Goal: Task Accomplishment & Management: Complete application form

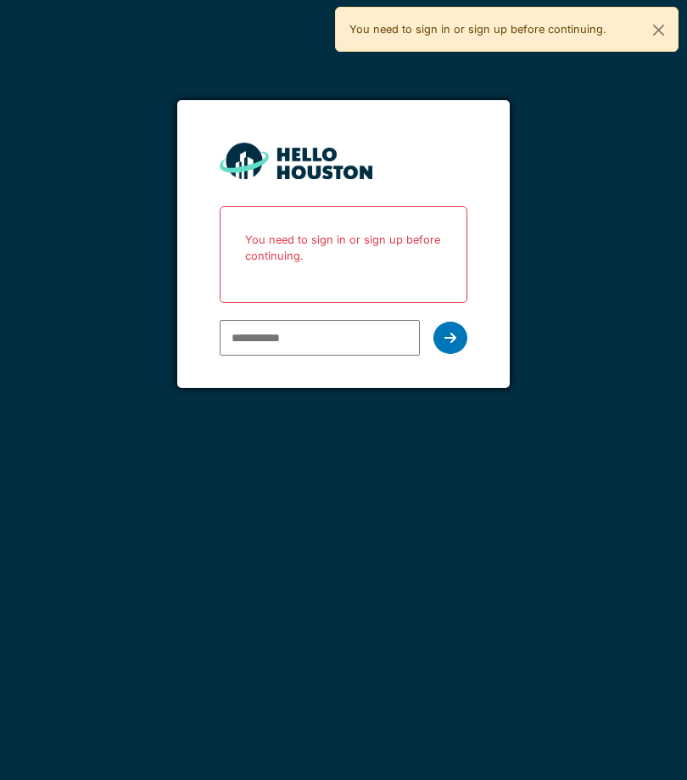
scroll to position [88, 0]
click at [367, 320] on input "email" at bounding box center [320, 338] width 200 height 36
type input "*"
type input "**********"
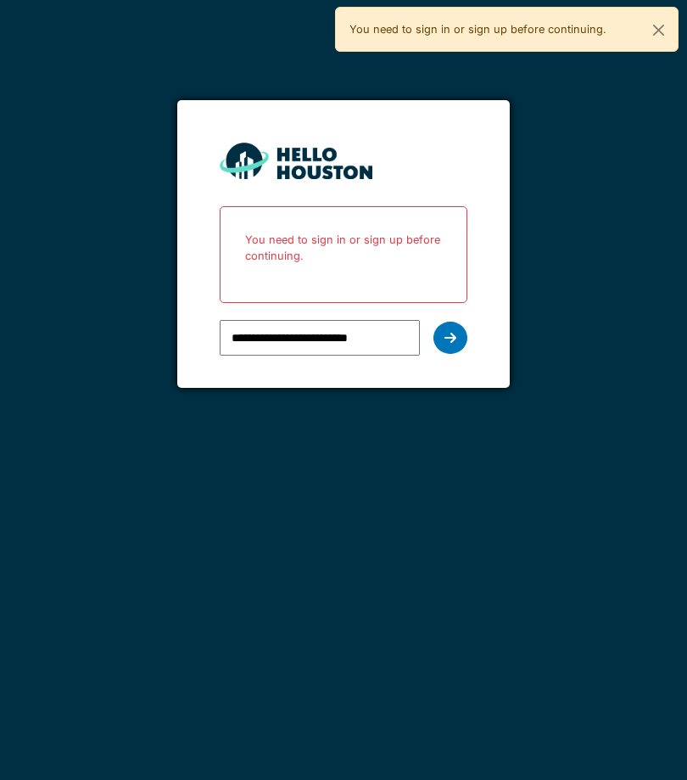
type input "**********"
click at [453, 331] on icon at bounding box center [451, 338] width 12 height 14
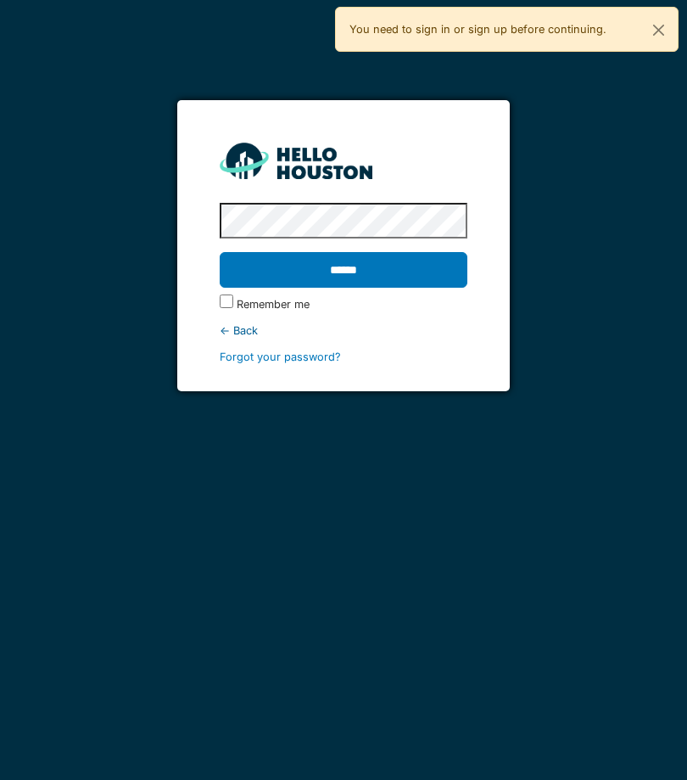
click at [384, 252] on input "******" at bounding box center [344, 270] width 248 height 36
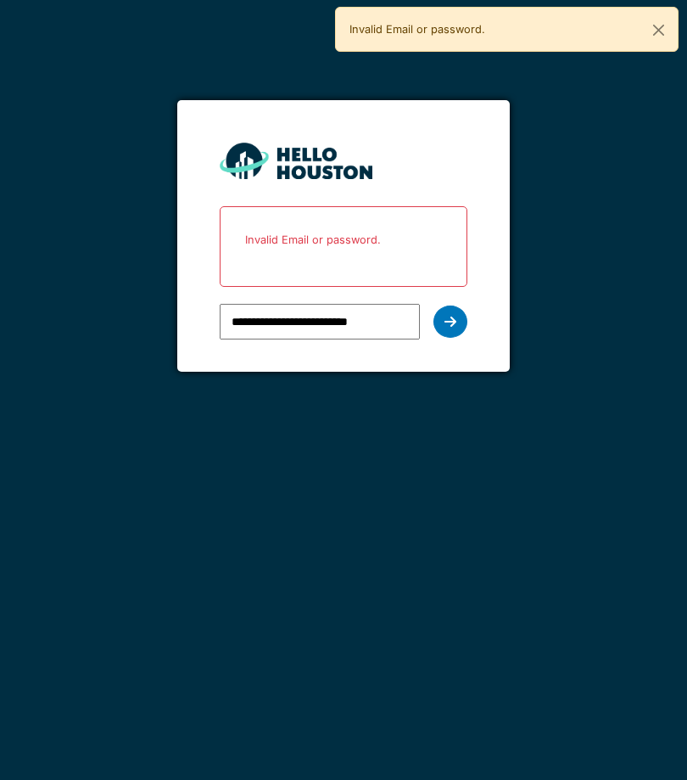
click at [454, 316] on icon at bounding box center [451, 322] width 12 height 14
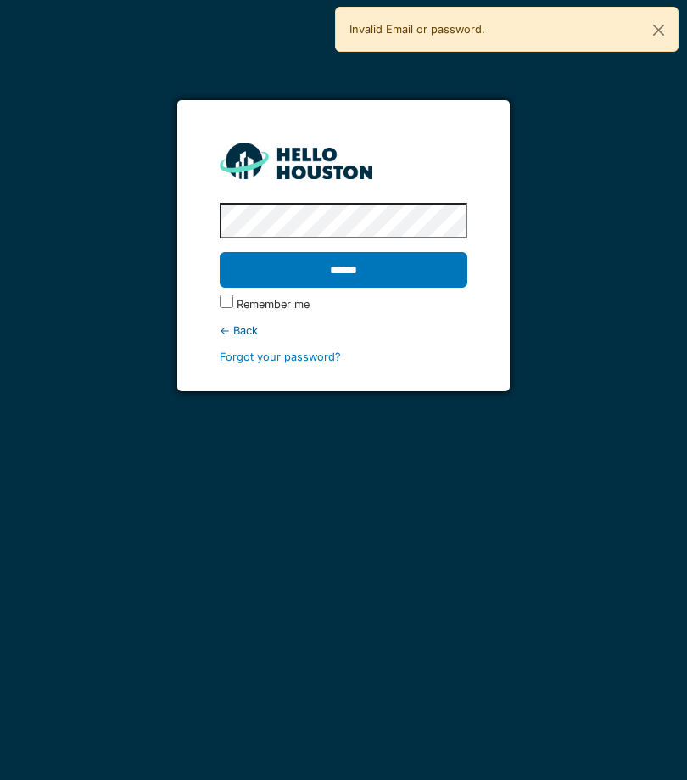
click at [370, 279] on input "******" at bounding box center [344, 270] width 248 height 36
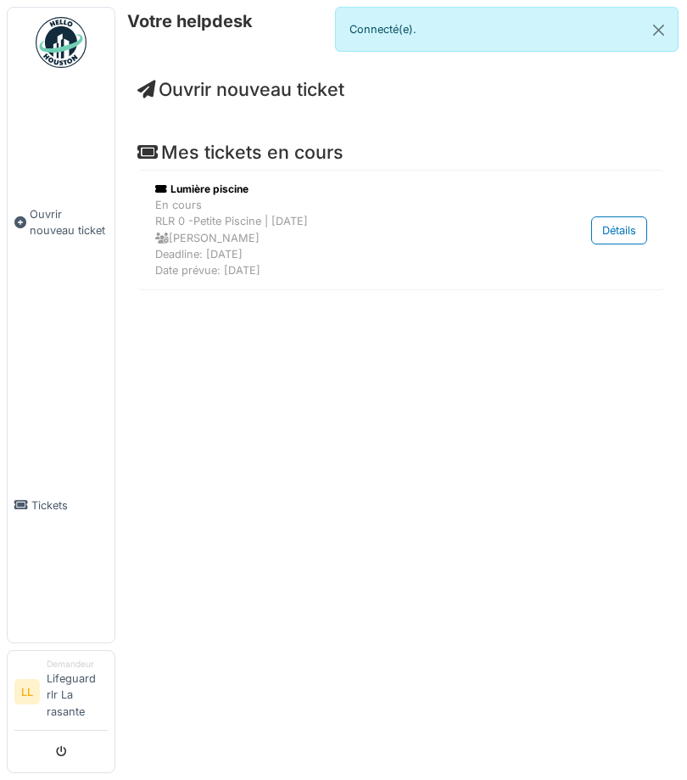
click at [59, 238] on span "Ouvrir nouveau ticket" at bounding box center [69, 222] width 78 height 32
click at [42, 261] on link "Ouvrir nouveau ticket" at bounding box center [61, 222] width 107 height 291
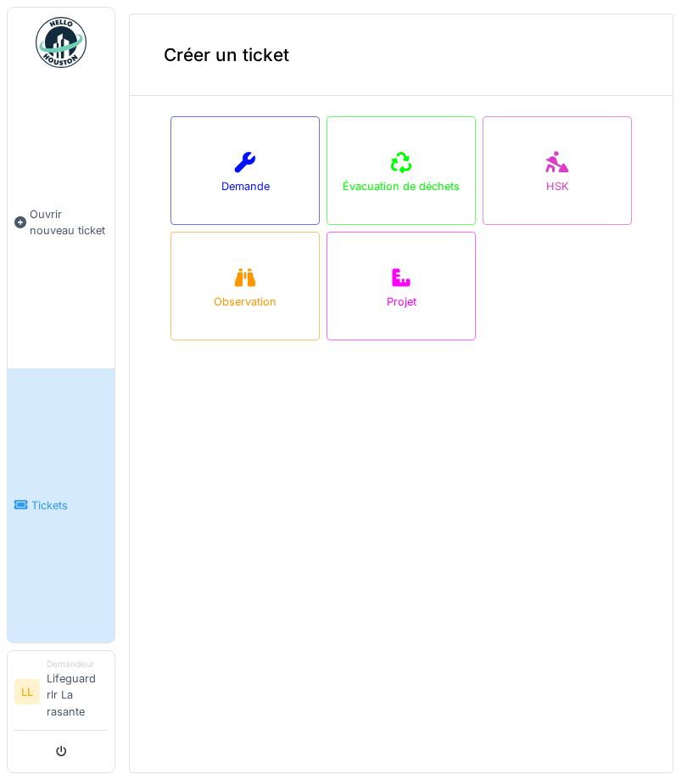
click at [234, 188] on div "Demande" at bounding box center [245, 186] width 48 height 16
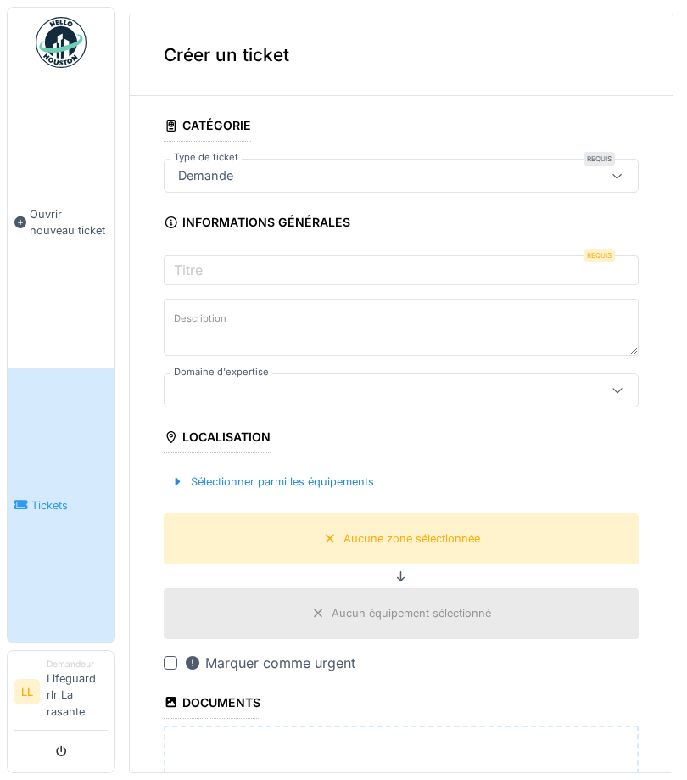
click at [565, 175] on div "Demande" at bounding box center [371, 175] width 401 height 19
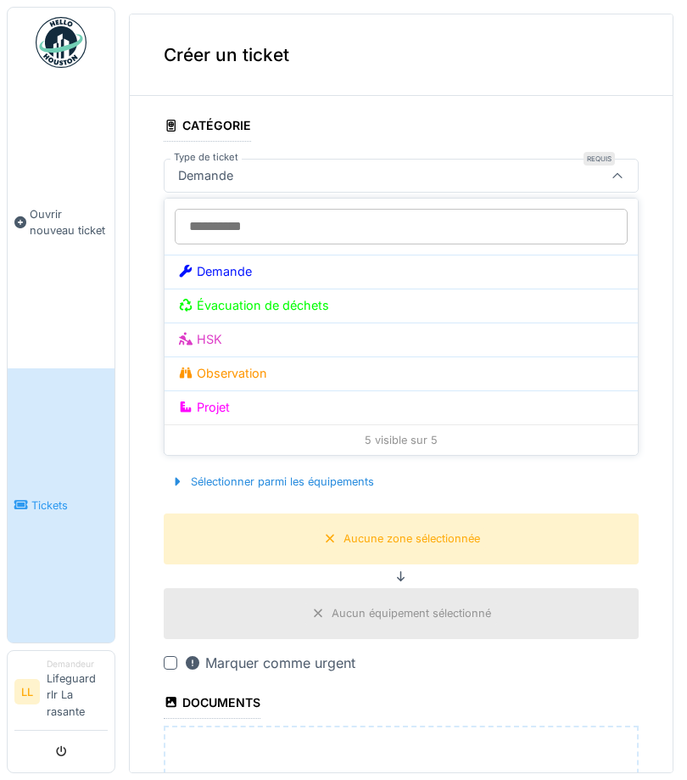
click at [519, 263] on div "Demande" at bounding box center [401, 271] width 446 height 19
click at [521, 266] on div "Demande" at bounding box center [401, 271] width 446 height 19
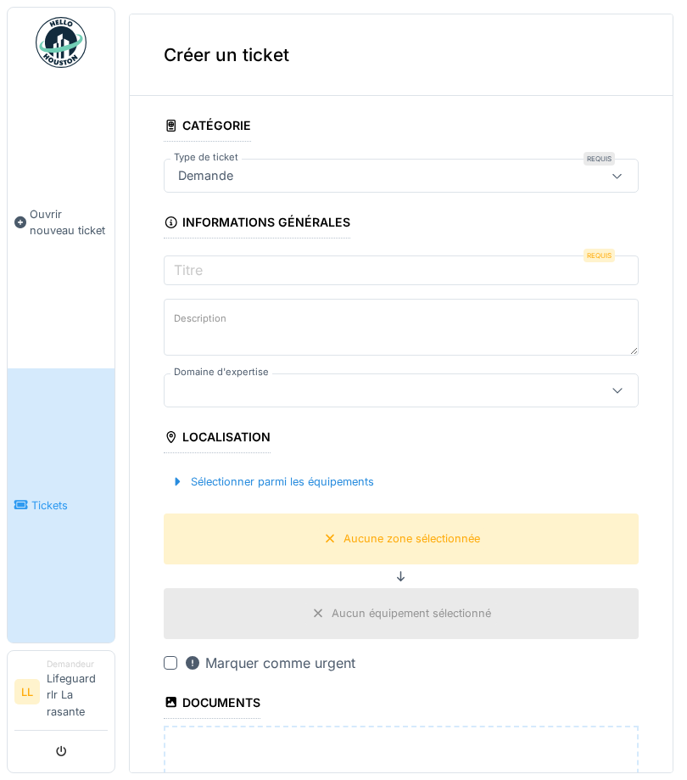
click at [511, 464] on div "Sélectionner parmi les équipements" at bounding box center [401, 482] width 475 height 50
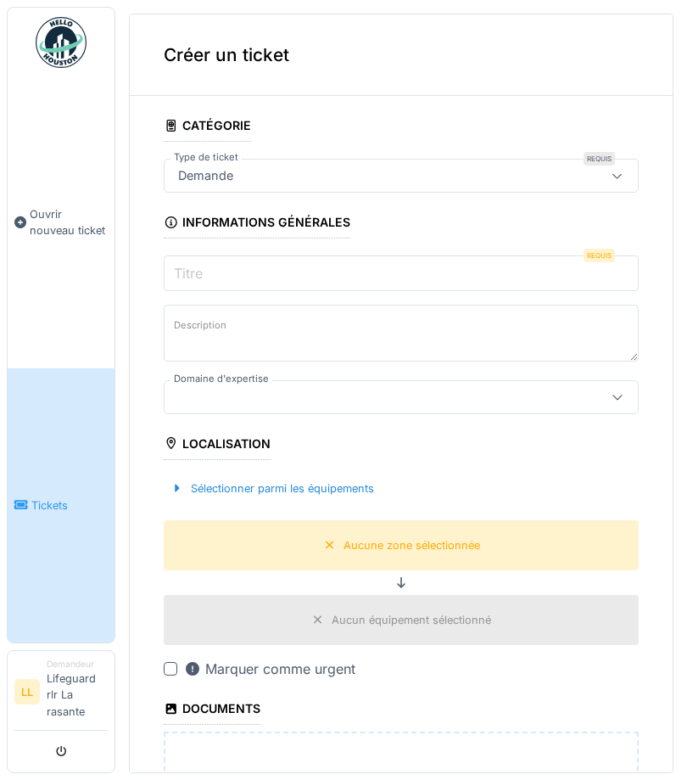
click at [564, 261] on input "Titre" at bounding box center [401, 273] width 475 height 36
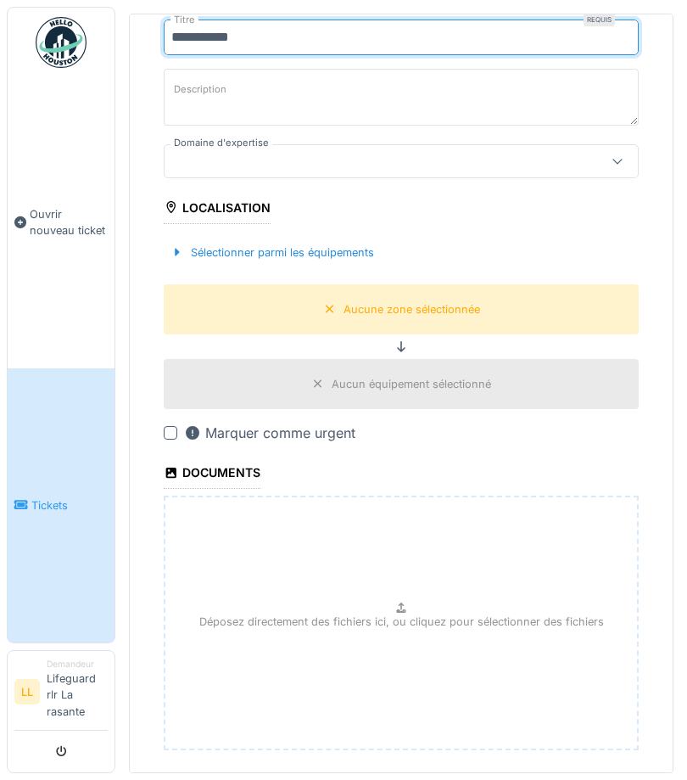
scroll to position [235, 0]
type input "**********"
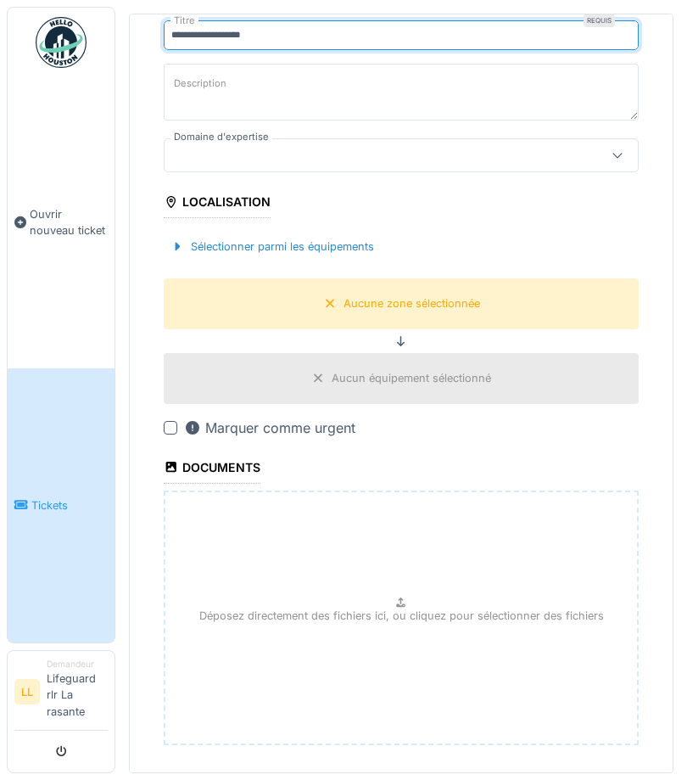
click at [345, 252] on div "Sélectionner parmi les équipements" at bounding box center [272, 246] width 217 height 23
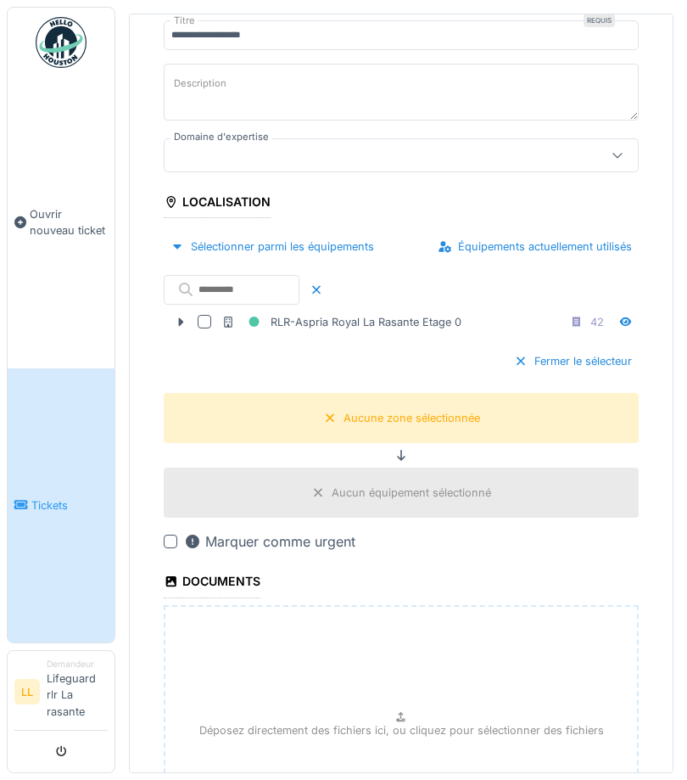
click at [443, 317] on div "RLR-Aspria Royal La Rasante Etage 0" at bounding box center [341, 321] width 240 height 21
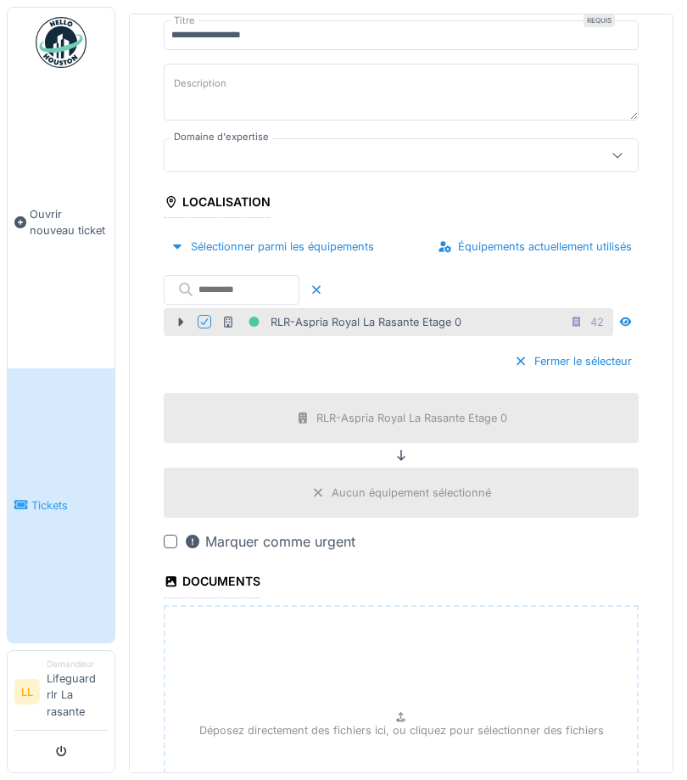
click at [465, 420] on div "RLR-Aspria Royal La Rasante Etage 0" at bounding box center [412, 418] width 191 height 16
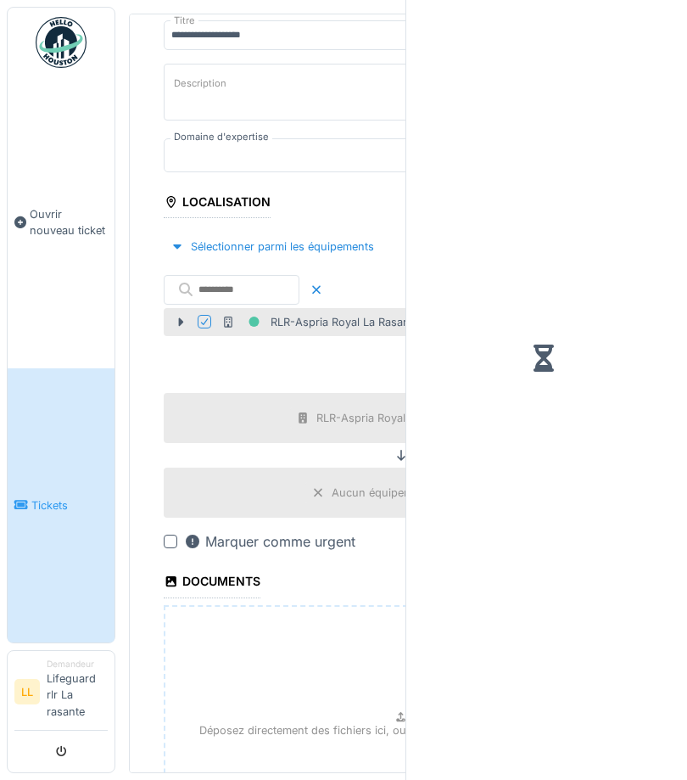
click at [467, 323] on div at bounding box center [543, 358] width 247 height 702
click at [362, 358] on div "Fermer le sélecteur" at bounding box center [401, 361] width 475 height 50
click at [324, 373] on div "Fermer le sélecteur" at bounding box center [401, 361] width 475 height 50
click at [336, 475] on div "Aucun équipement sélectionné" at bounding box center [401, 493] width 475 height 50
click at [384, 420] on div "RLR-Aspria Royal La Rasante Etage 0" at bounding box center [412, 418] width 191 height 16
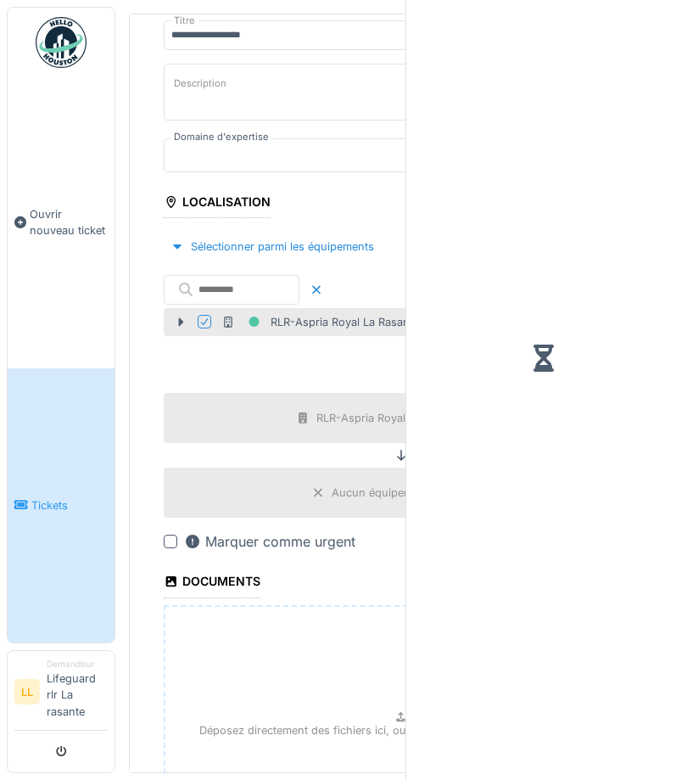
click at [350, 330] on div "RLR-Aspria Royal La Rasante Etage 0" at bounding box center [341, 321] width 240 height 21
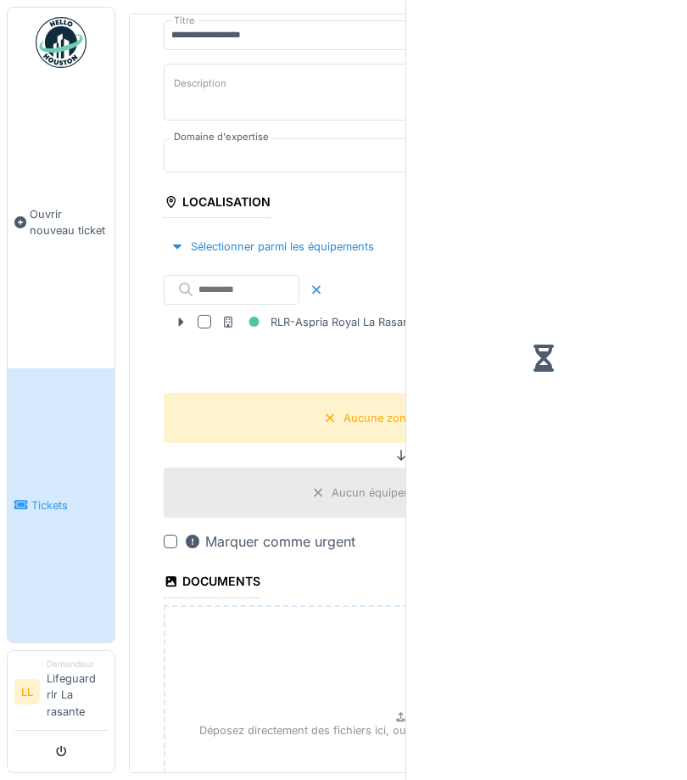
click at [339, 243] on div "Sélectionner parmi les équipements" at bounding box center [272, 246] width 217 height 23
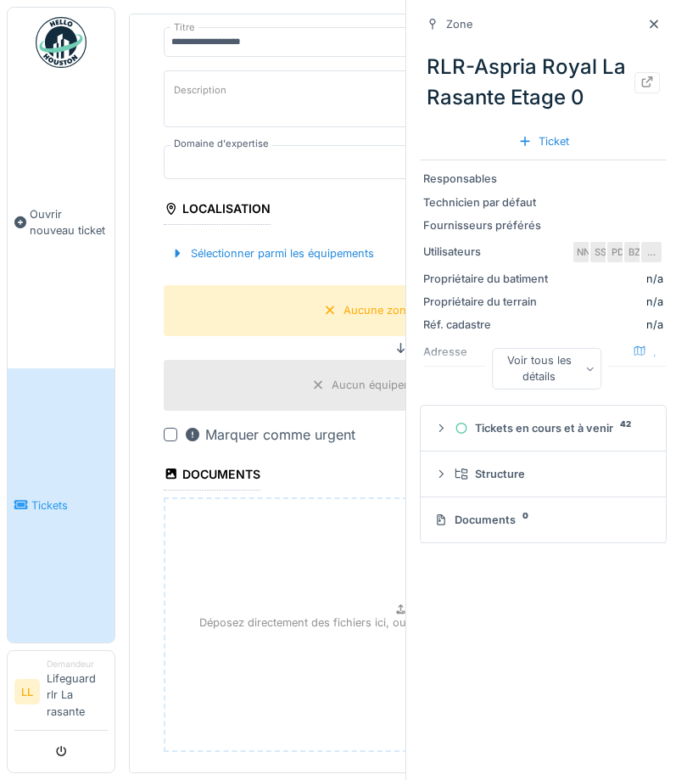
click at [656, 19] on icon at bounding box center [654, 24] width 14 height 11
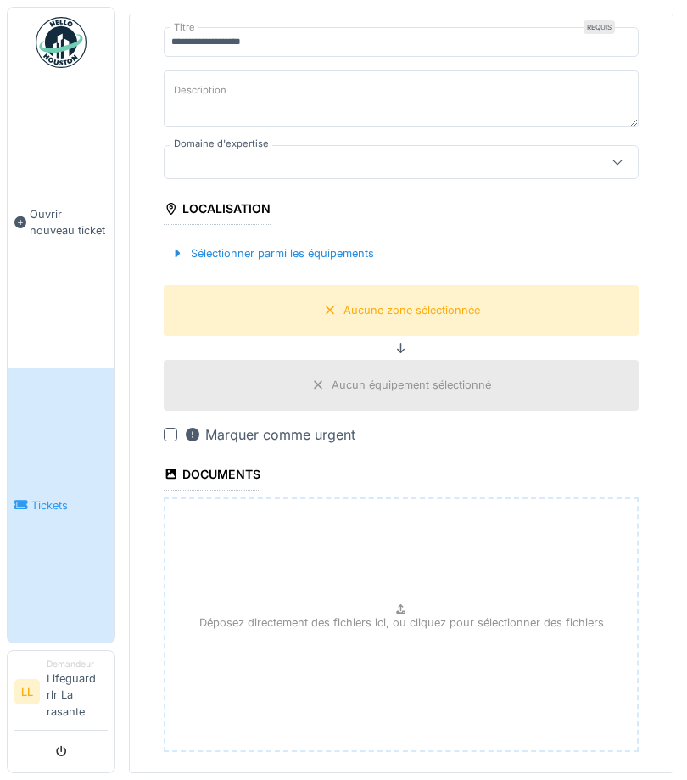
click at [447, 306] on div "Aucune zone sélectionnée" at bounding box center [412, 310] width 137 height 16
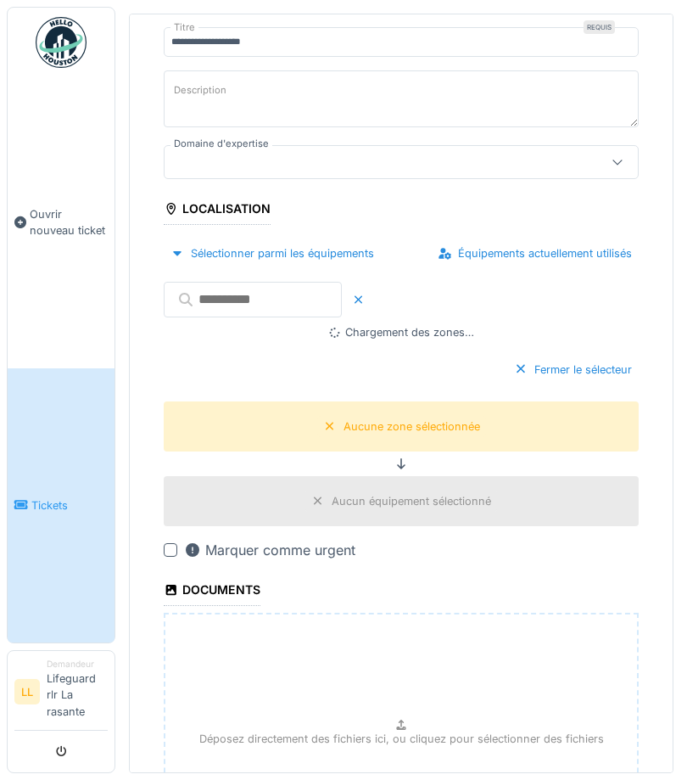
click at [276, 294] on input "text" at bounding box center [253, 300] width 178 height 36
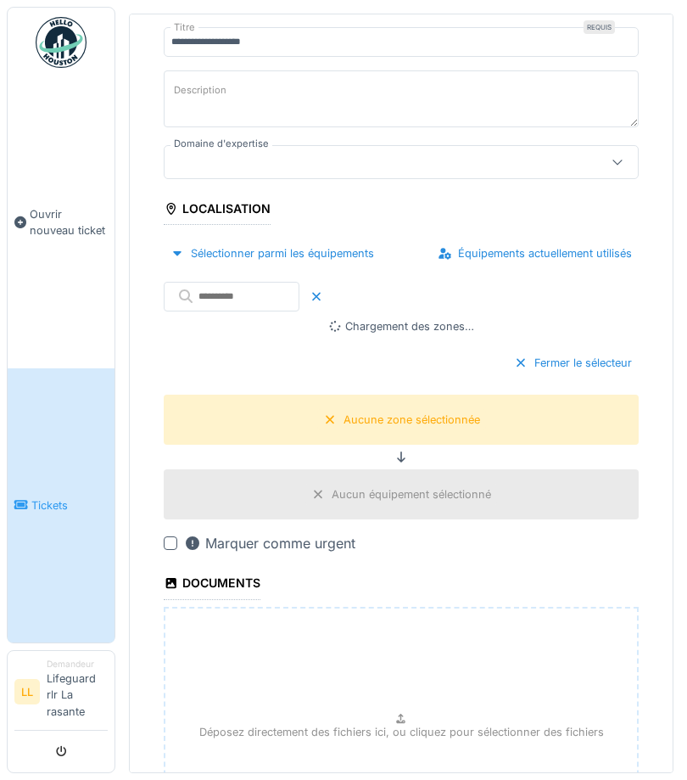
click at [567, 300] on div "Sélectionner parmi les équipements Équipements actuellement utilisés" at bounding box center [401, 271] width 475 height 87
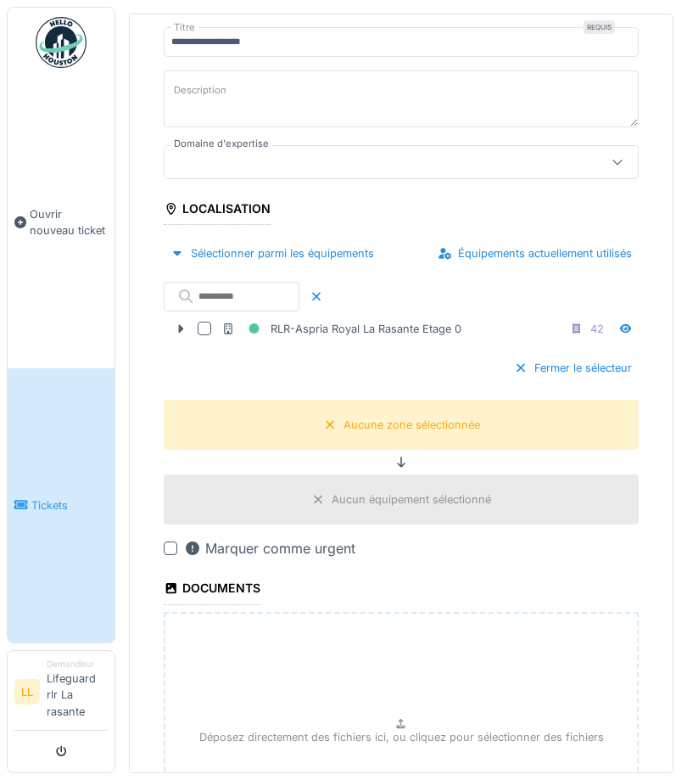
click at [424, 320] on div "RLR-Aspria Royal La Rasante Etage 0" at bounding box center [341, 328] width 240 height 21
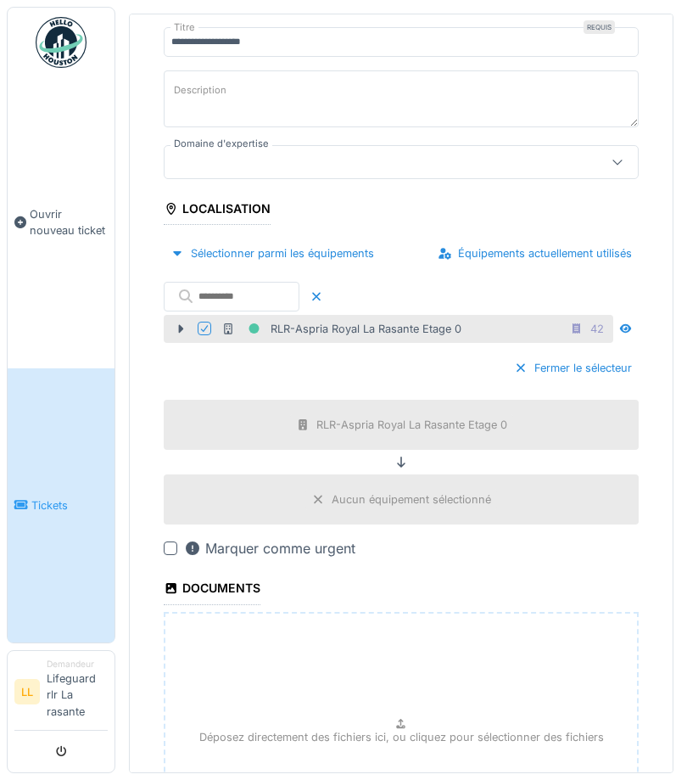
click at [457, 328] on div "RLR-Aspria Royal La Rasante Etage 0" at bounding box center [341, 328] width 240 height 21
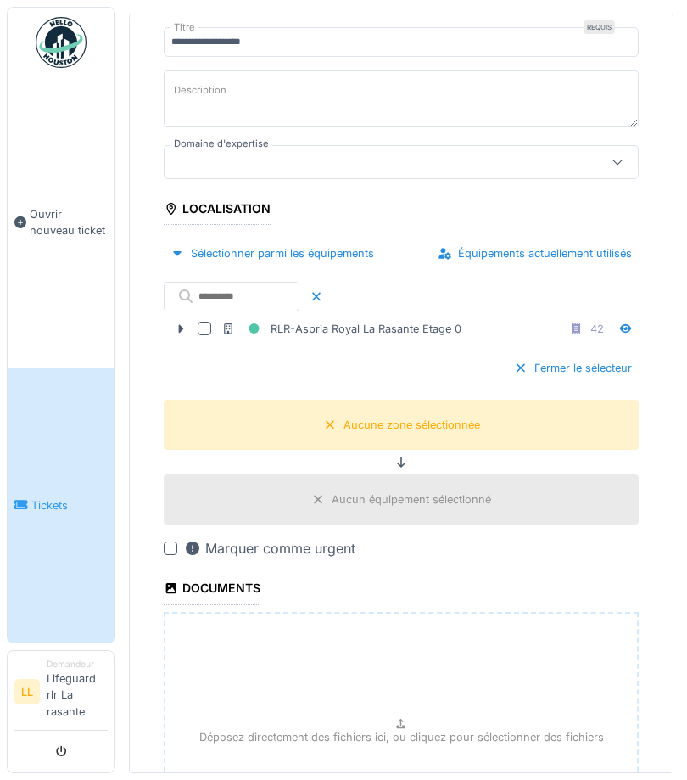
click at [208, 322] on div at bounding box center [205, 329] width 14 height 14
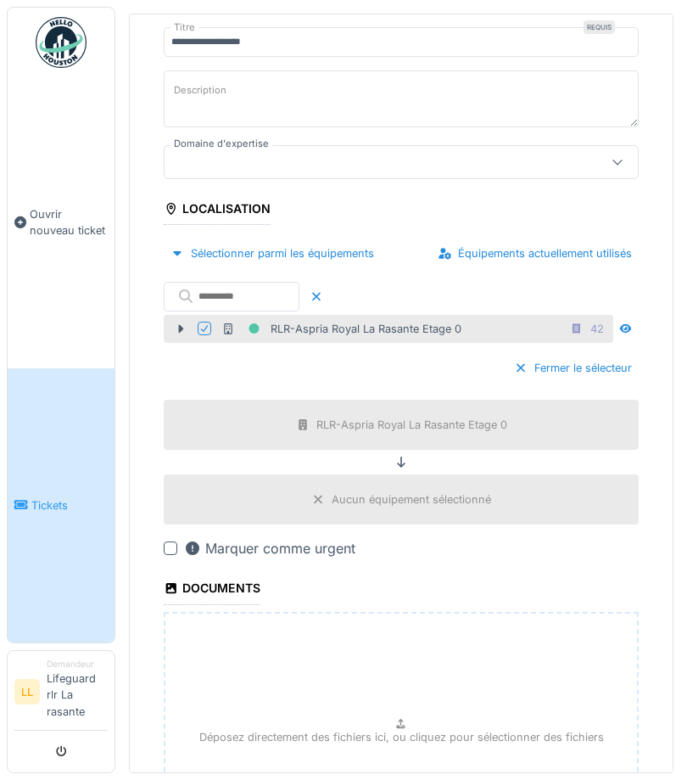
click at [467, 428] on div "RLR-Aspria Royal La Rasante Etage 0" at bounding box center [412, 425] width 191 height 16
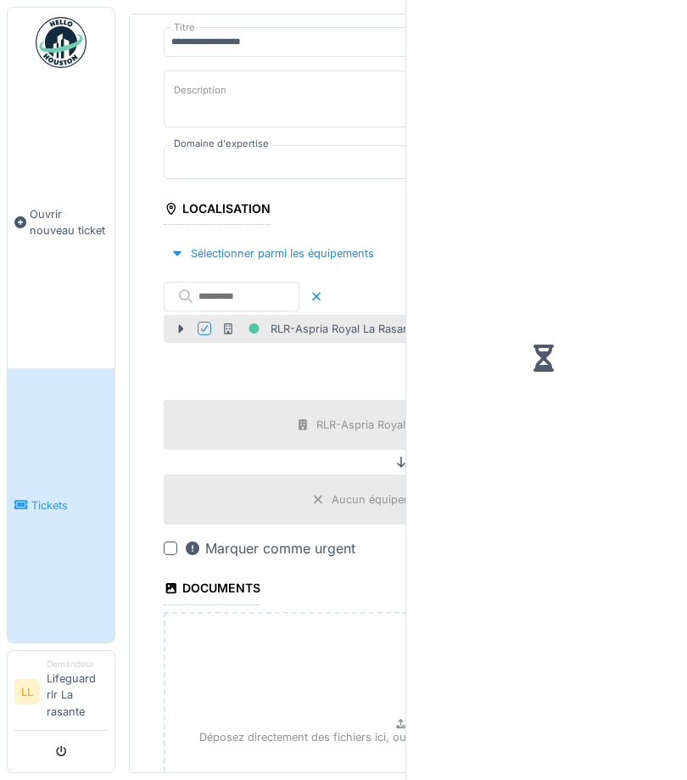
click at [322, 362] on div "Fermer le sélecteur" at bounding box center [401, 368] width 475 height 50
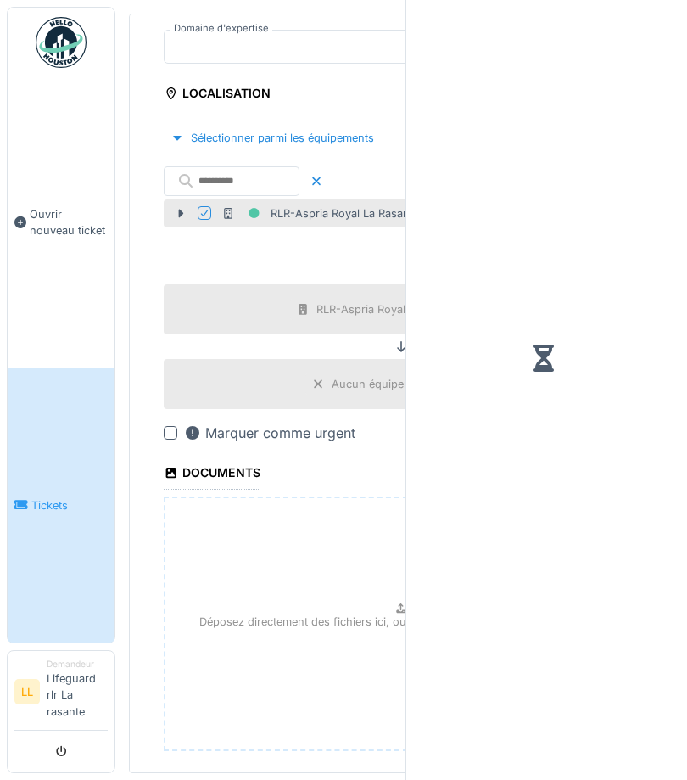
scroll to position [343, 0]
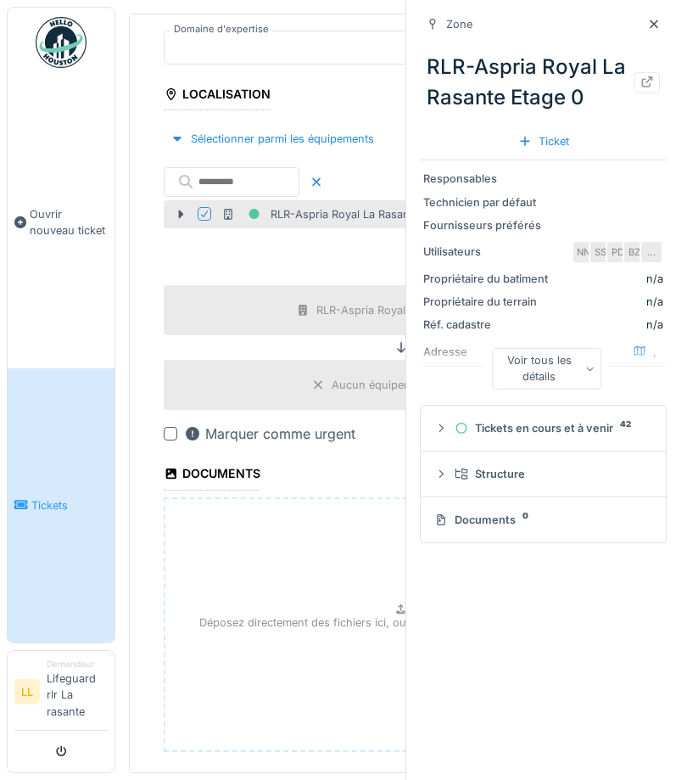
click at [662, 19] on div at bounding box center [654, 24] width 25 height 21
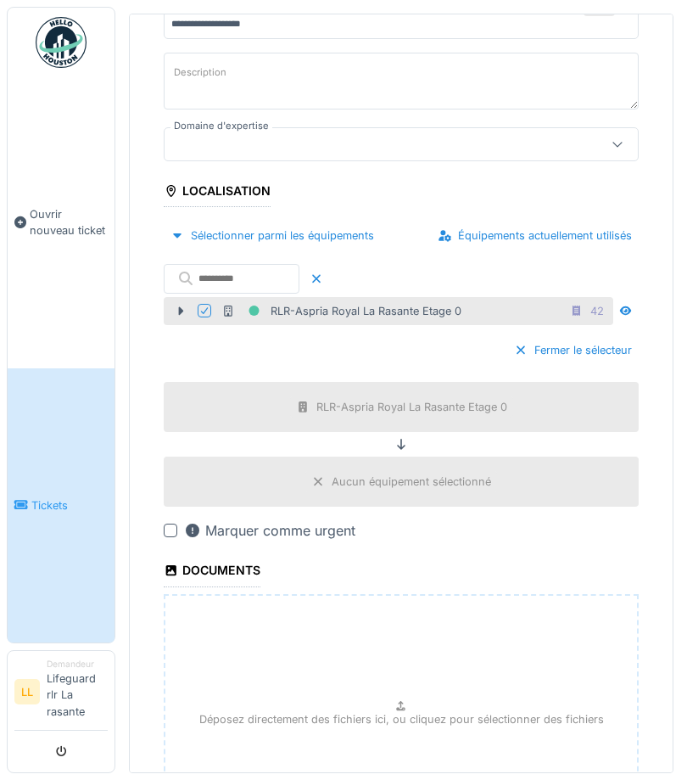
scroll to position [243, 0]
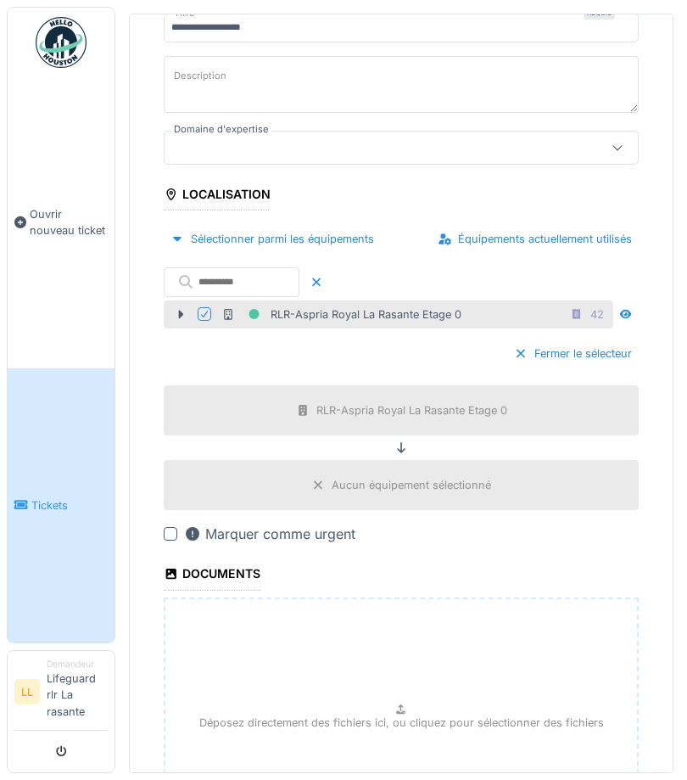
click at [436, 304] on div "RLR-Aspria Royal La Rasante Etage 0" at bounding box center [341, 314] width 240 height 21
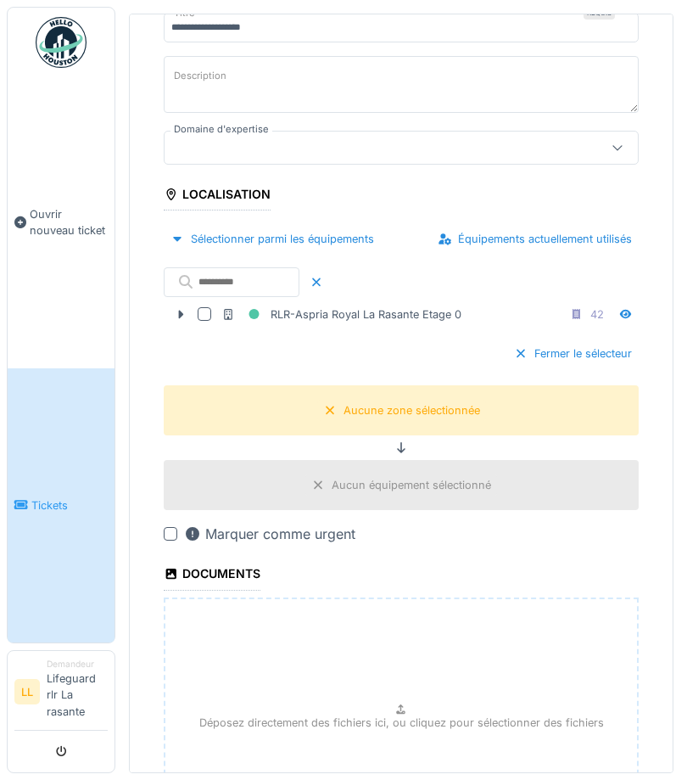
click at [414, 385] on div "Aucune zone sélectionnée" at bounding box center [401, 410] width 475 height 50
click at [476, 402] on div "Aucune zone sélectionnée" at bounding box center [412, 410] width 137 height 16
click at [407, 356] on fieldset "**********" at bounding box center [401, 397] width 475 height 1061
click at [434, 477] on div "Aucun équipement sélectionné" at bounding box center [412, 485] width 160 height 16
click at [210, 307] on div at bounding box center [205, 314] width 14 height 14
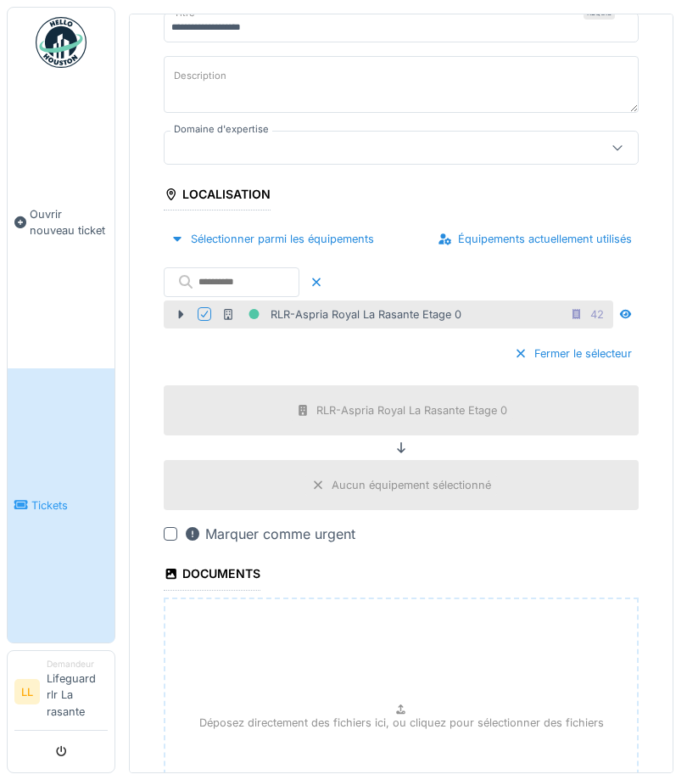
click at [463, 304] on div "RLR-Aspria Royal La Rasante Etage 0 42" at bounding box center [415, 314] width 389 height 21
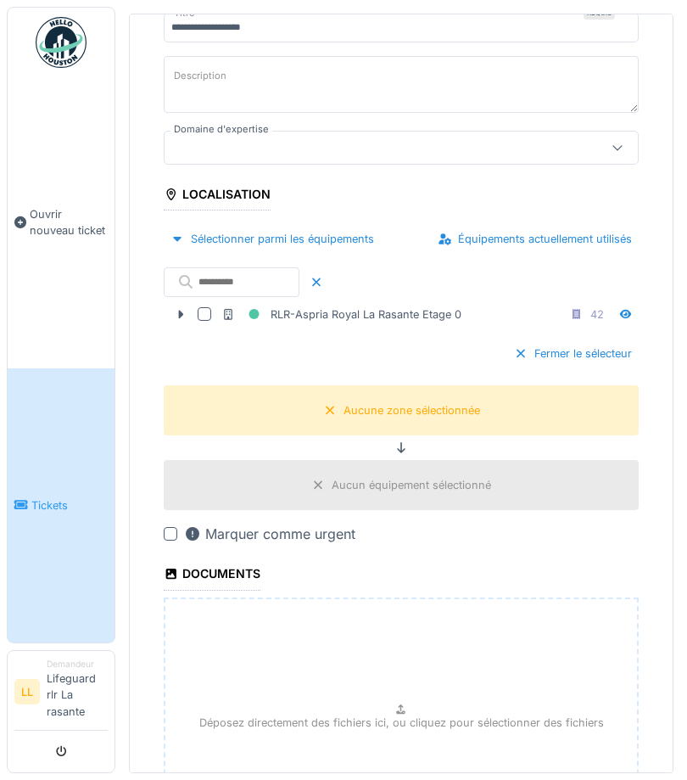
click at [487, 304] on div "RLR-Aspria Royal La Rasante Etage 0 42" at bounding box center [415, 314] width 389 height 21
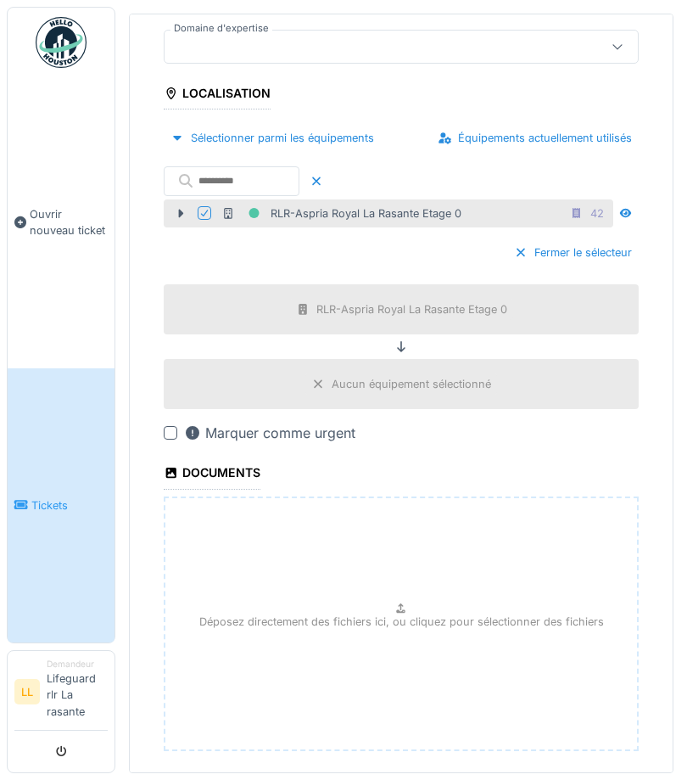
scroll to position [343, 0]
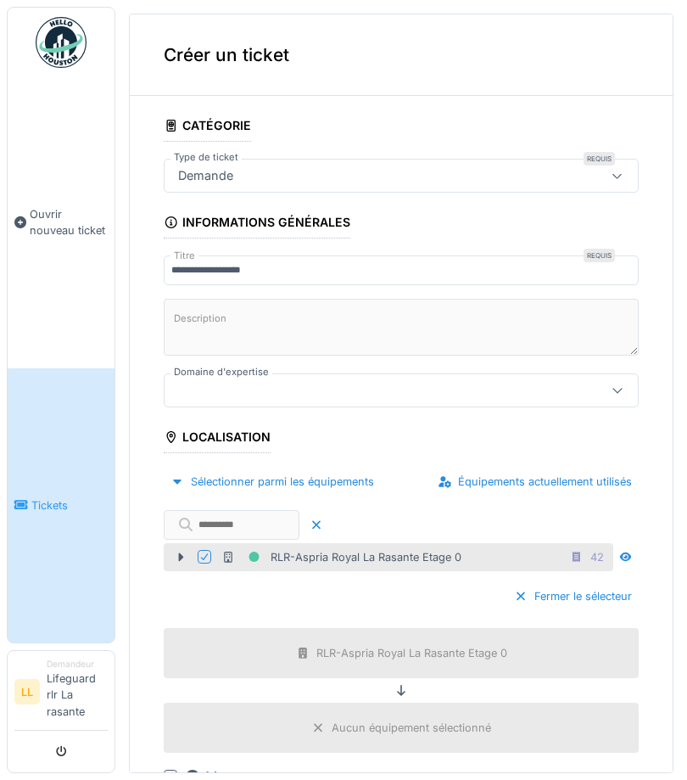
scroll to position [0, 0]
click at [587, 389] on div at bounding box center [401, 390] width 475 height 34
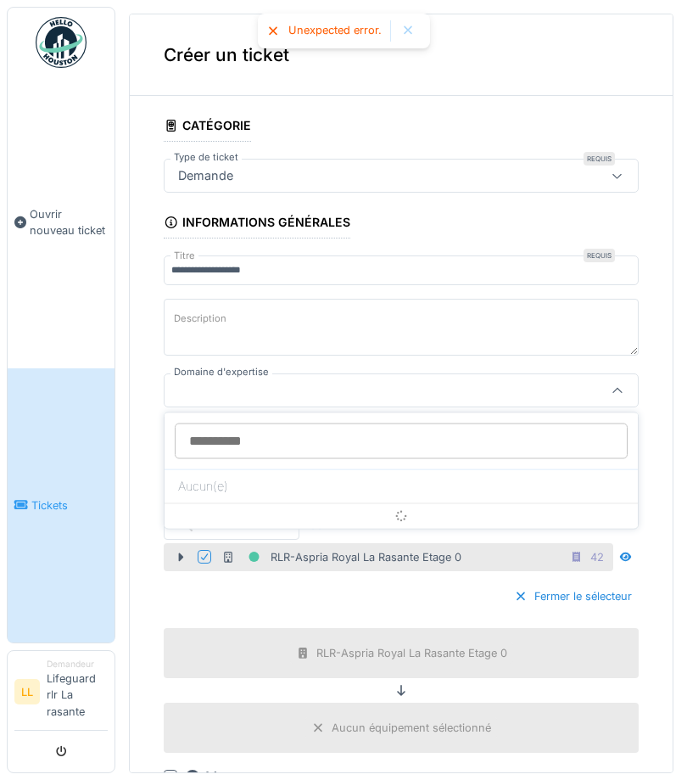
click at [613, 381] on div at bounding box center [617, 390] width 41 height 32
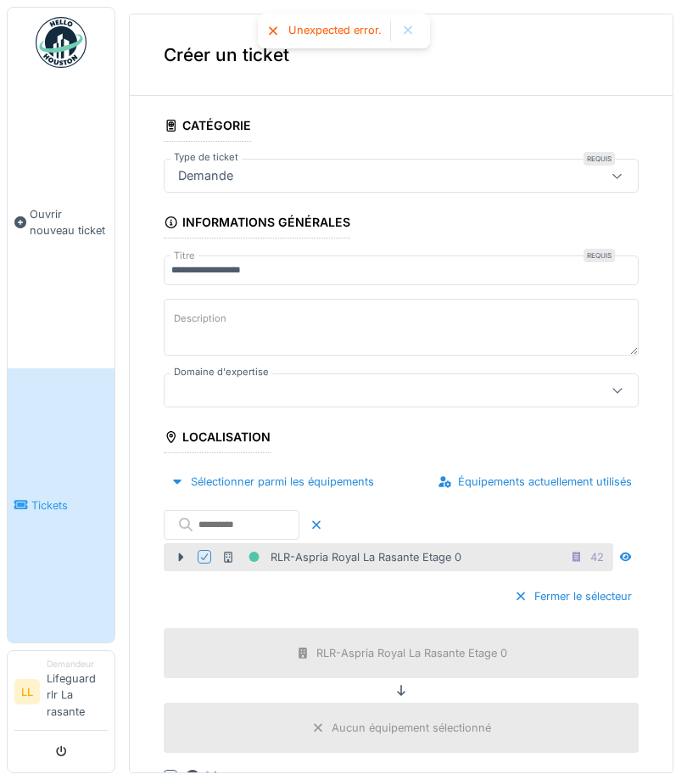
click at [603, 378] on div at bounding box center [617, 390] width 41 height 32
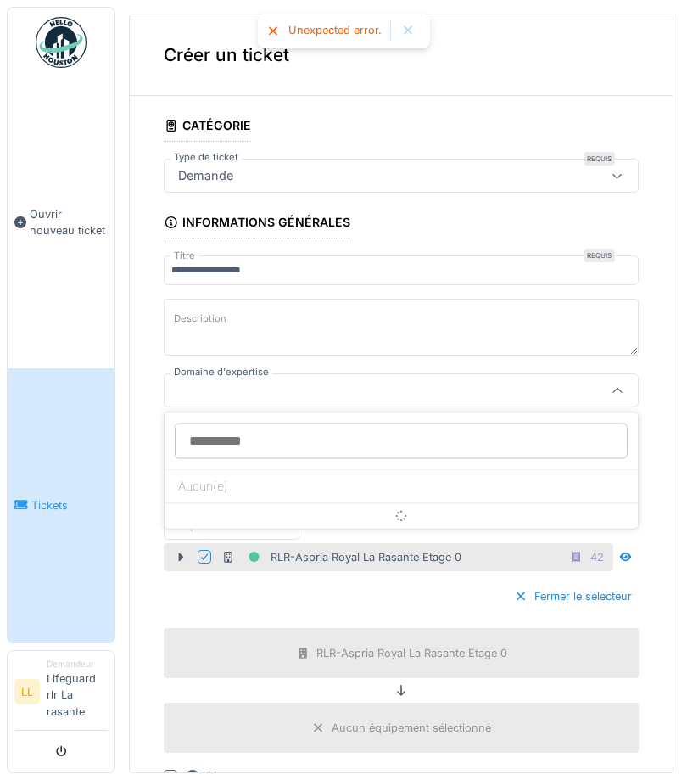
click at [586, 385] on div at bounding box center [401, 390] width 475 height 34
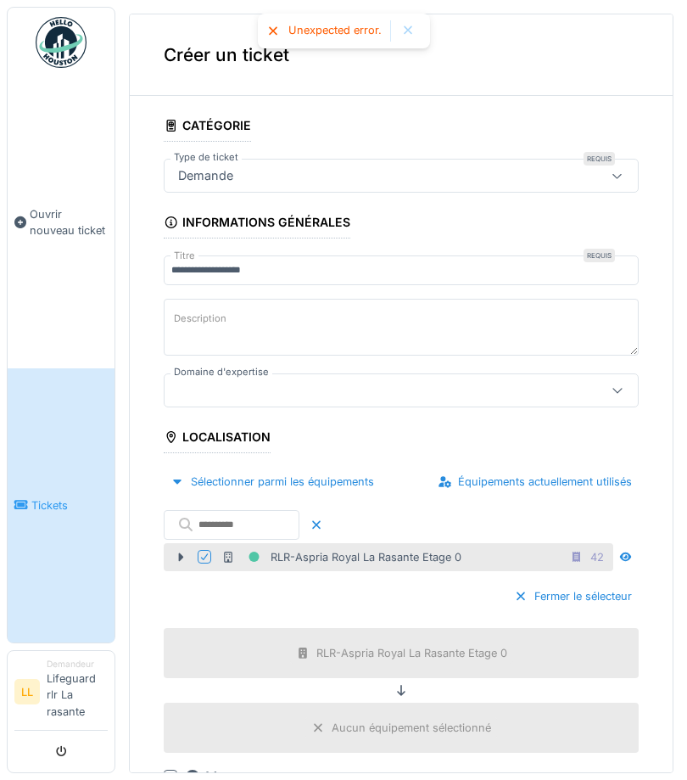
click at [586, 384] on div at bounding box center [401, 390] width 475 height 34
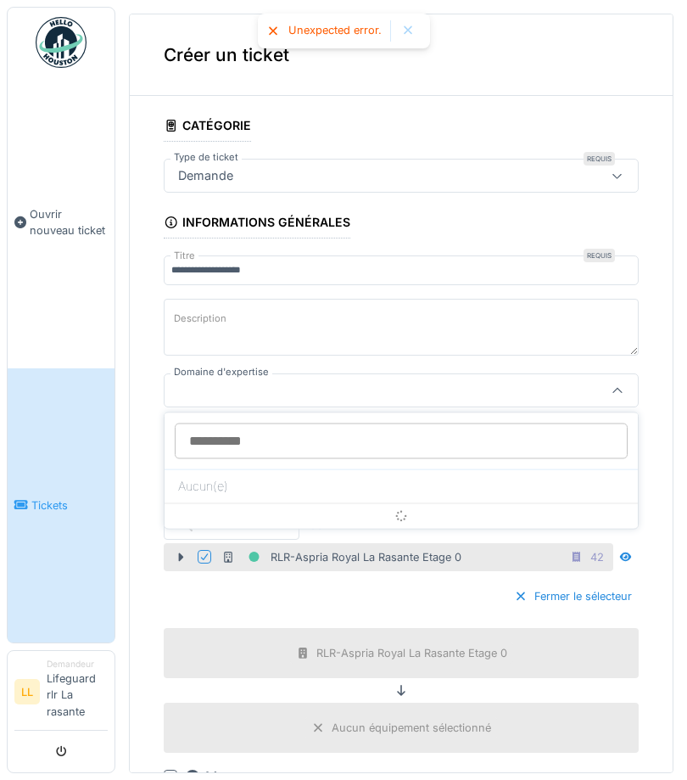
click at [620, 385] on icon at bounding box center [618, 390] width 14 height 11
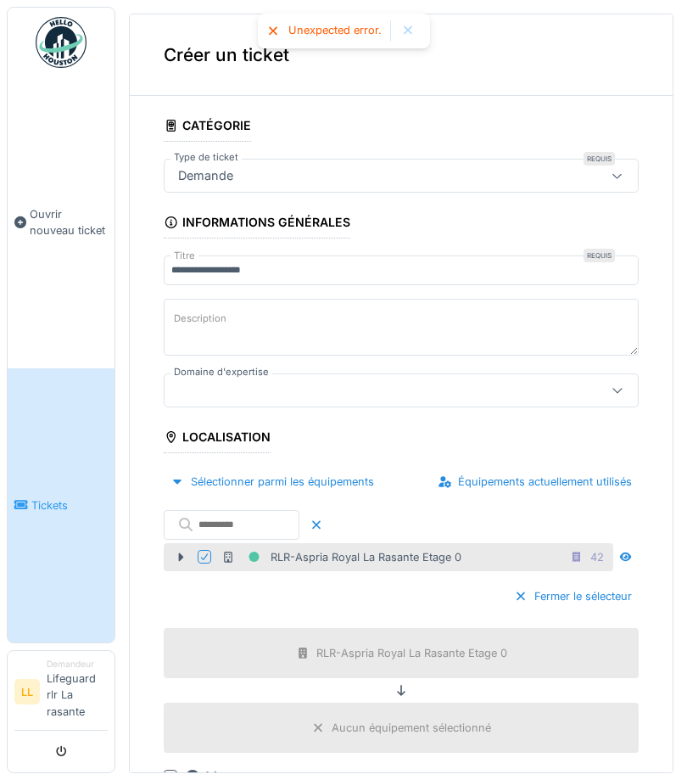
click at [619, 384] on icon at bounding box center [618, 389] width 14 height 11
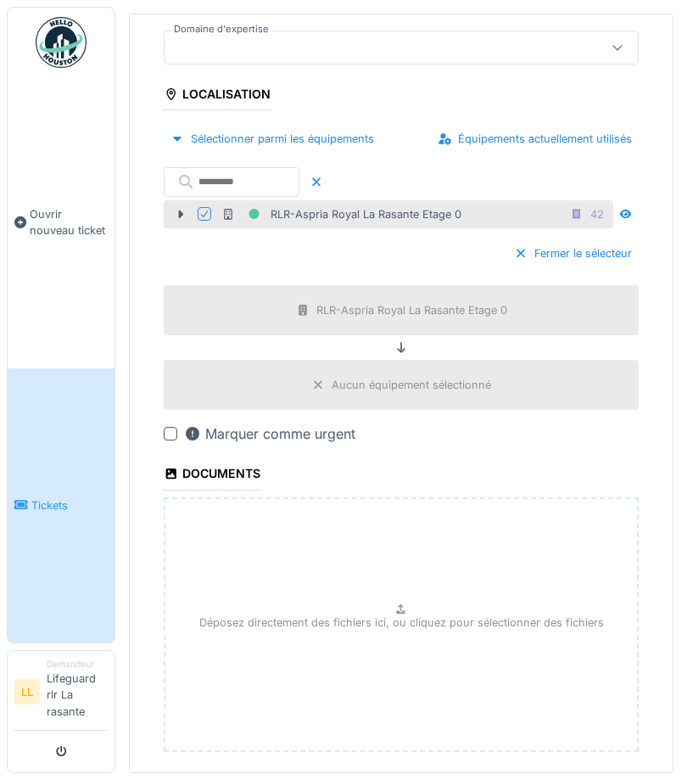
scroll to position [81, 0]
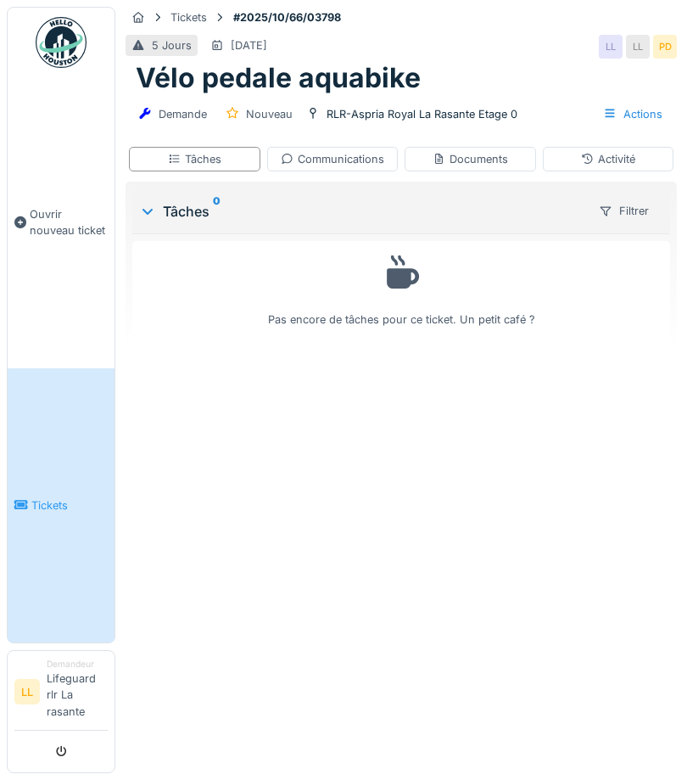
click at [36, 226] on link "Ouvrir nouveau ticket" at bounding box center [61, 222] width 107 height 291
click at [51, 238] on span "Ouvrir nouveau ticket" at bounding box center [69, 222] width 78 height 32
click at [63, 233] on span "Ouvrir nouveau ticket" at bounding box center [69, 222] width 78 height 32
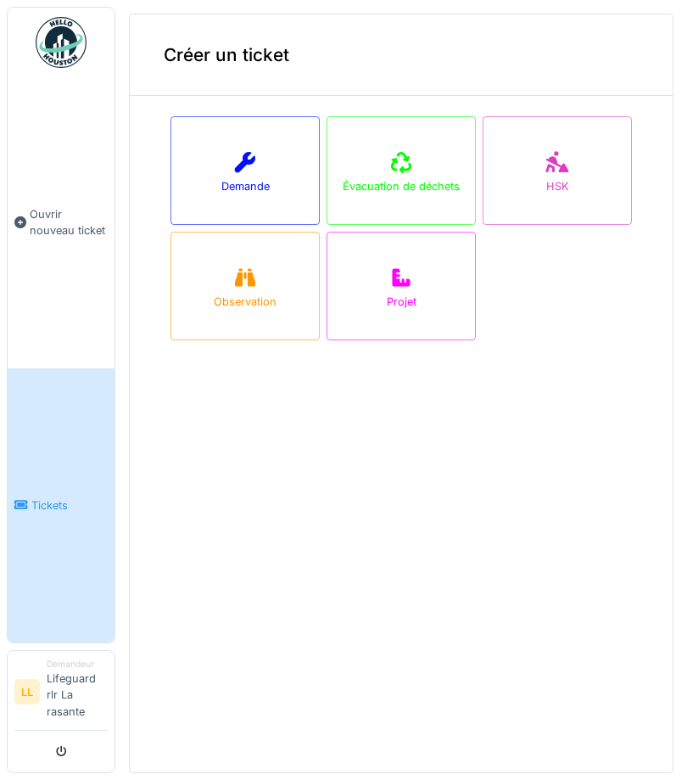
click at [257, 197] on div "Demande" at bounding box center [245, 170] width 149 height 109
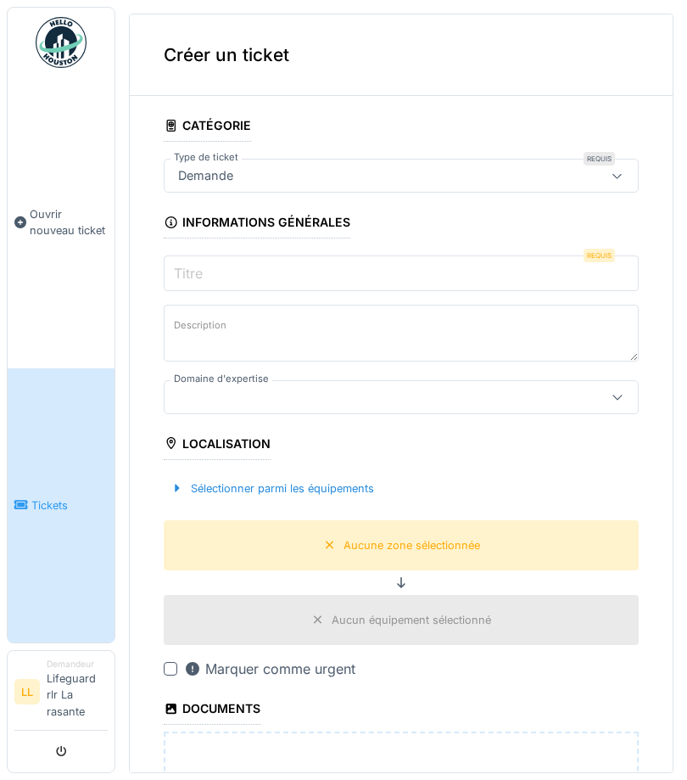
click at [505, 269] on input "Titre" at bounding box center [401, 273] width 475 height 36
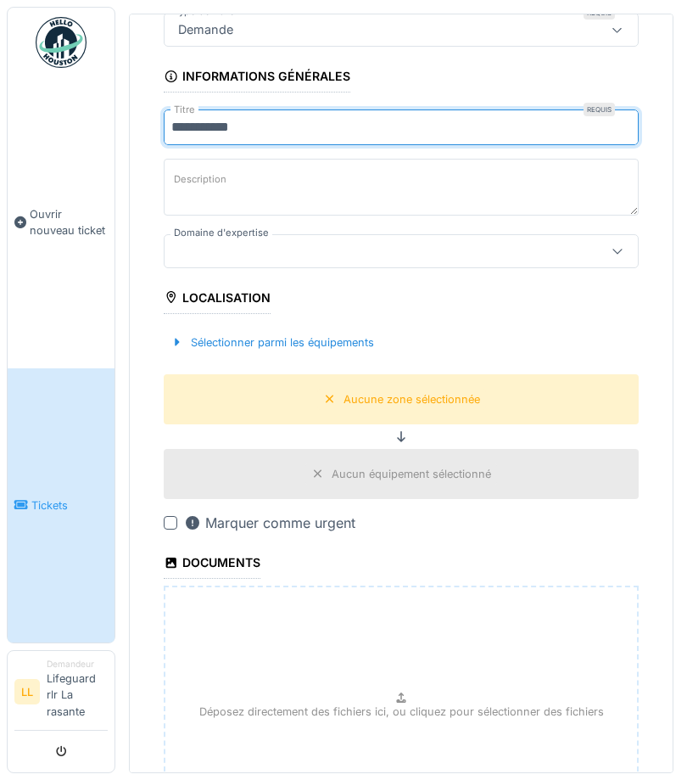
scroll to position [147, 0]
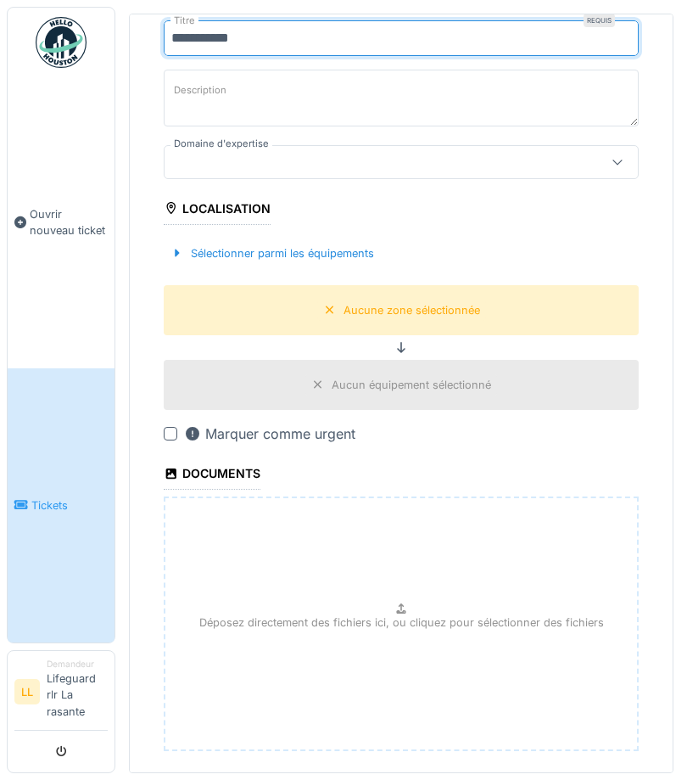
type input "**********"
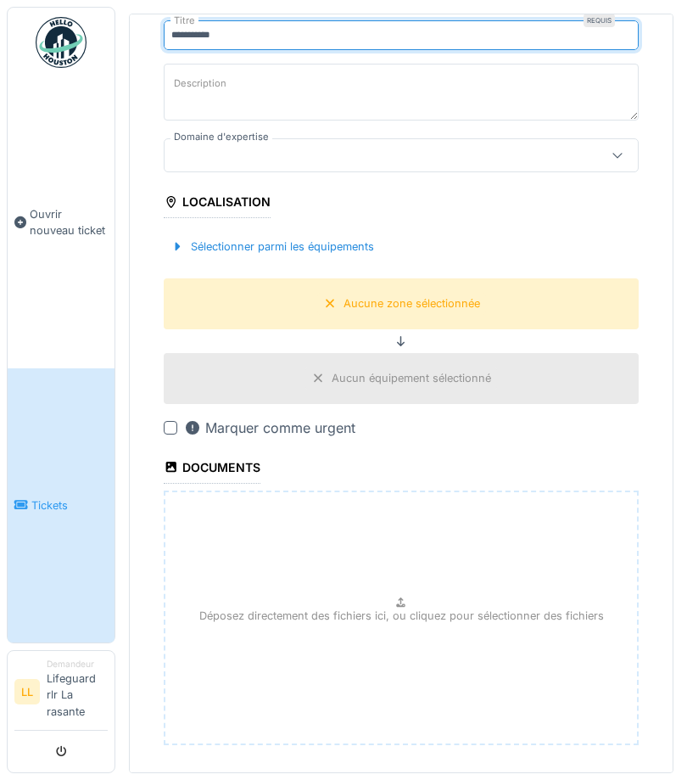
click at [159, 424] on div "**********" at bounding box center [401, 364] width 543 height 980
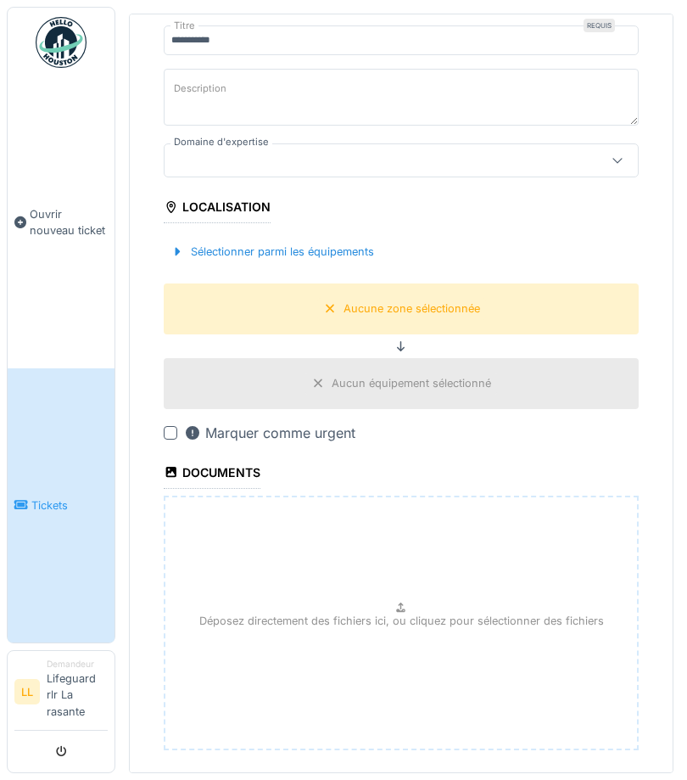
scroll to position [228, 0]
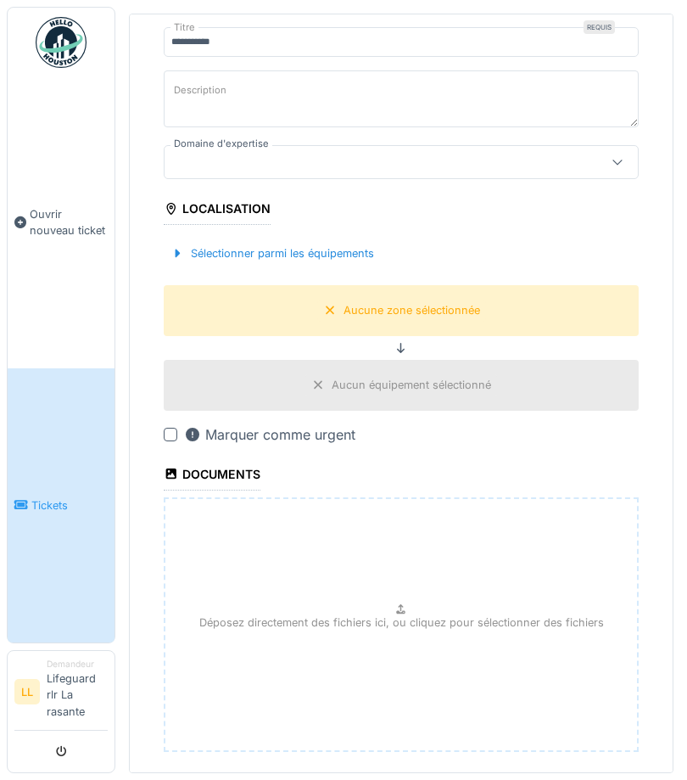
click at [174, 422] on fieldset "**********" at bounding box center [401, 354] width 475 height 946
click at [164, 437] on div at bounding box center [171, 435] width 14 height 14
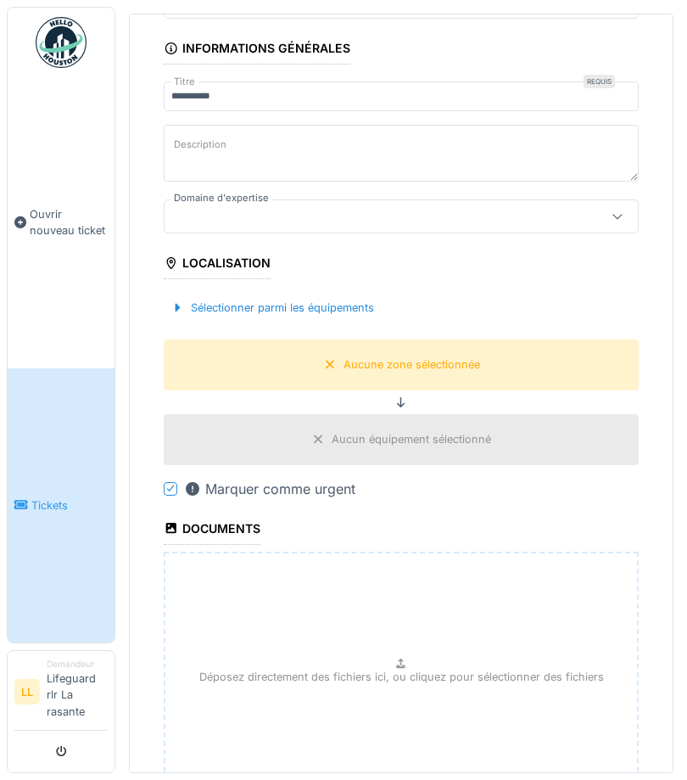
scroll to position [168, 0]
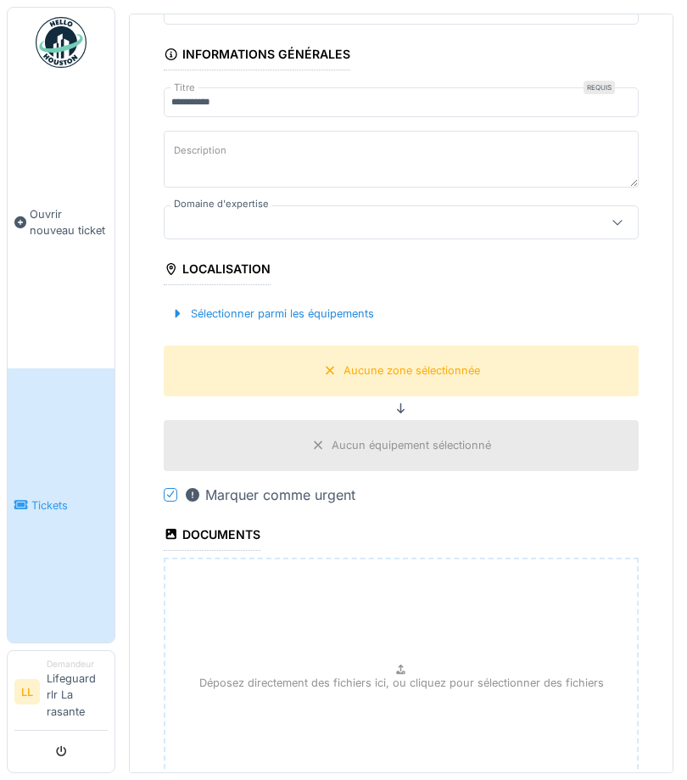
click at [231, 302] on div "Sélectionner parmi les équipements" at bounding box center [272, 313] width 217 height 23
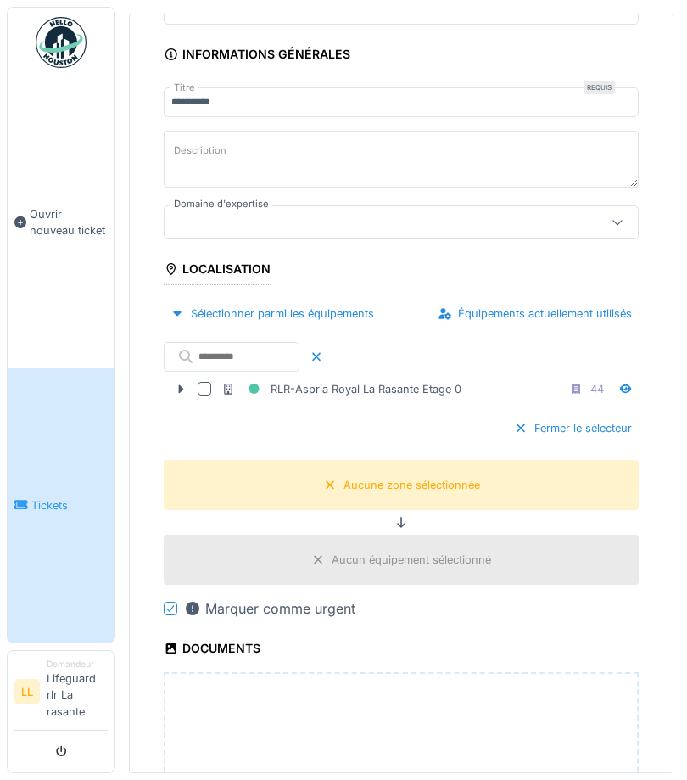
click at [207, 382] on div at bounding box center [205, 389] width 14 height 14
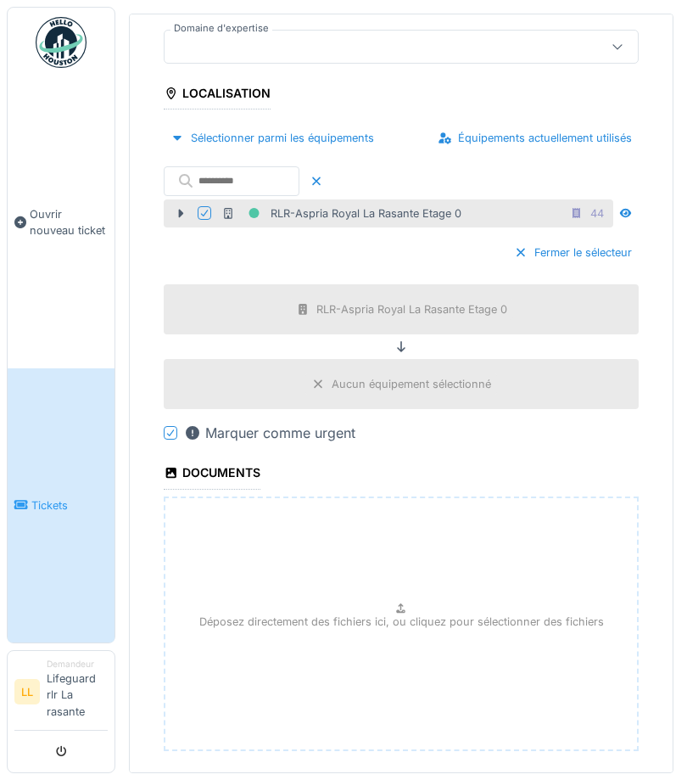
scroll to position [343, 0]
